Goal: Task Accomplishment & Management: Use online tool/utility

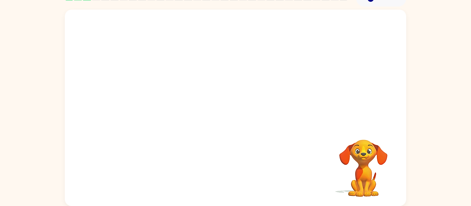
scroll to position [35, 0]
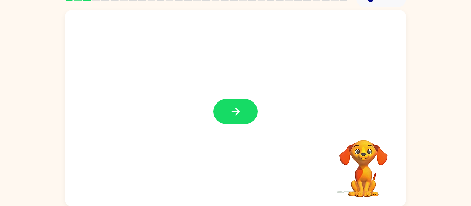
click at [469, 56] on div "Your browser must support playing .mp4 files to use Literably. Please try using…" at bounding box center [235, 107] width 471 height 200
click at [234, 111] on icon "button" at bounding box center [235, 112] width 12 height 12
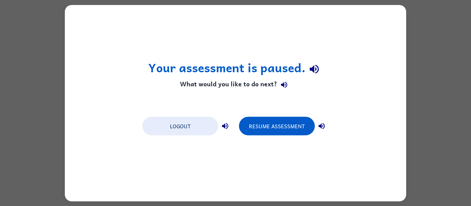
scroll to position [0, 0]
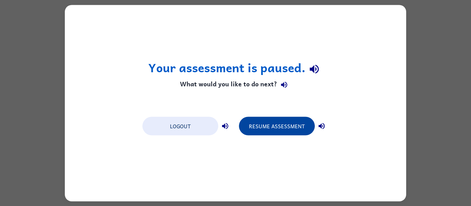
click at [252, 127] on button "Resume Assessment" at bounding box center [277, 126] width 76 height 19
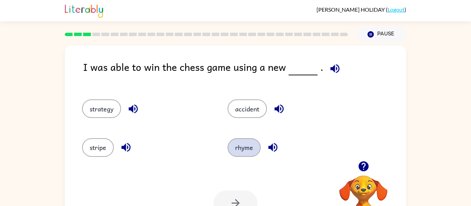
click at [242, 153] on button "rhyme" at bounding box center [243, 148] width 33 height 19
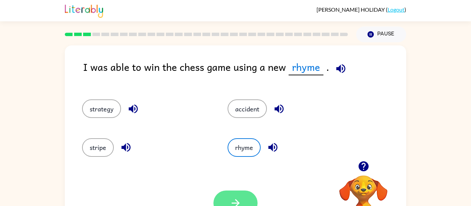
click at [233, 199] on icon "button" at bounding box center [235, 203] width 12 height 12
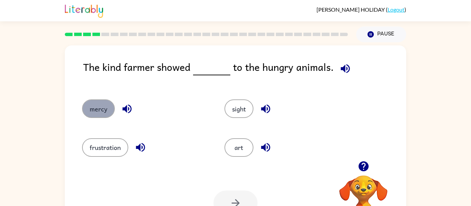
click at [98, 110] on button "mercy" at bounding box center [98, 109] width 33 height 19
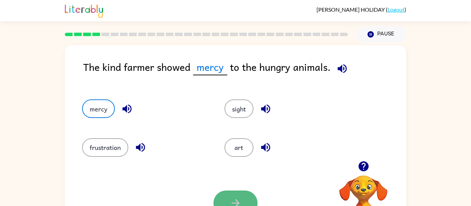
click at [248, 196] on button "button" at bounding box center [235, 203] width 44 height 25
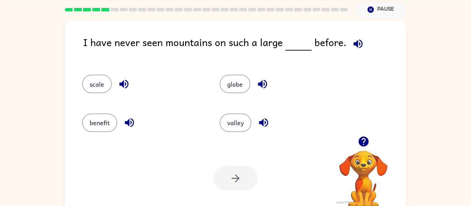
scroll to position [24, 0]
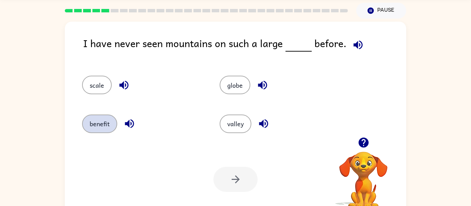
click at [99, 127] on button "benefit" at bounding box center [99, 124] width 35 height 19
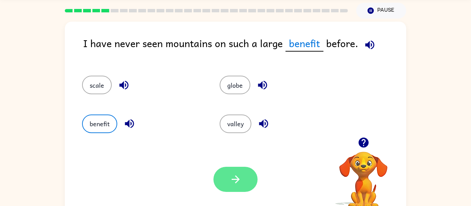
click at [228, 176] on button "button" at bounding box center [235, 179] width 44 height 25
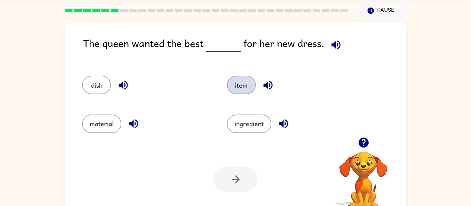
click at [243, 85] on button "item" at bounding box center [241, 85] width 29 height 19
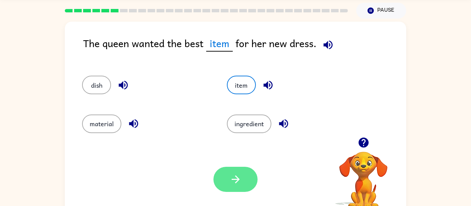
click at [217, 177] on button "button" at bounding box center [235, 179] width 44 height 25
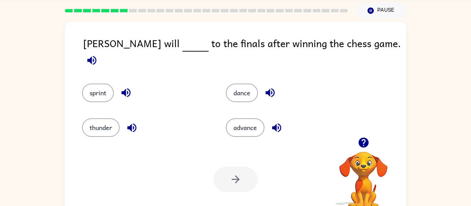
click at [247, 151] on div "Your browser must support playing .mp4 files to use Literably. Please try using…" at bounding box center [235, 180] width 341 height 78
click at [240, 125] on button "advance" at bounding box center [245, 128] width 39 height 19
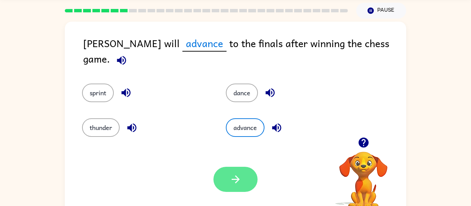
click at [240, 190] on button "button" at bounding box center [235, 179] width 44 height 25
